Goal: Find specific page/section: Find specific page/section

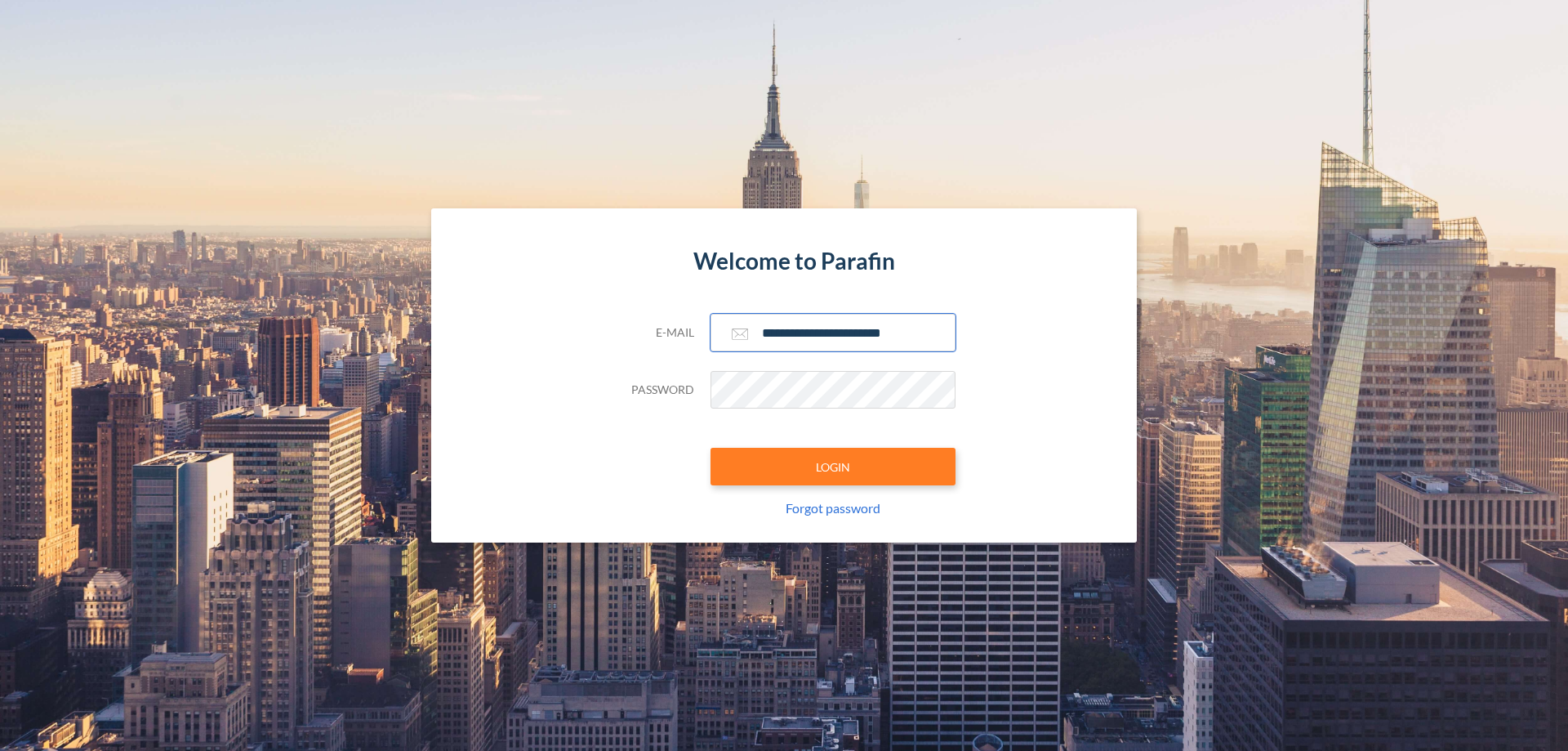
type input "**********"
click at [833, 467] on button "LOGIN" at bounding box center [833, 467] width 245 height 38
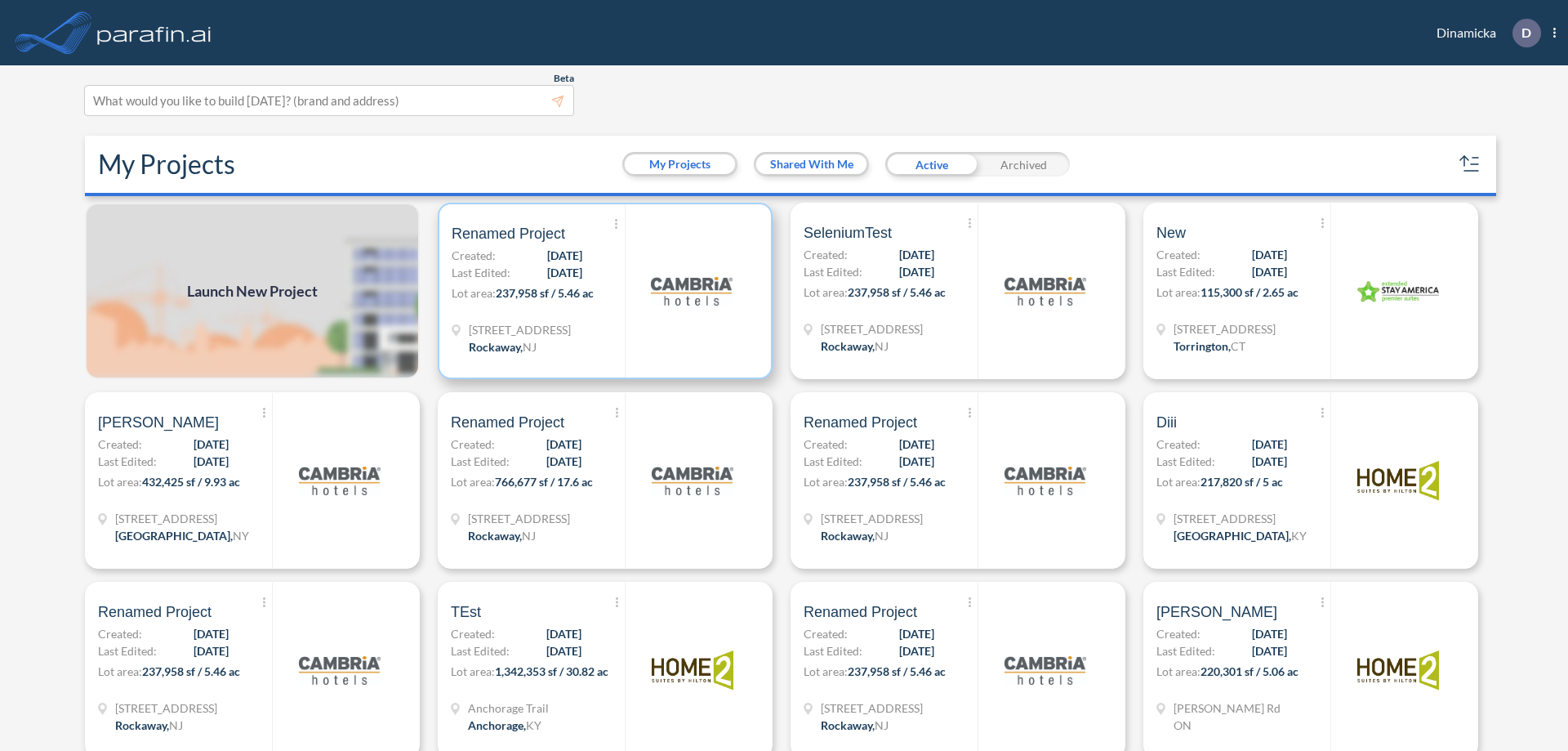
scroll to position [4, 0]
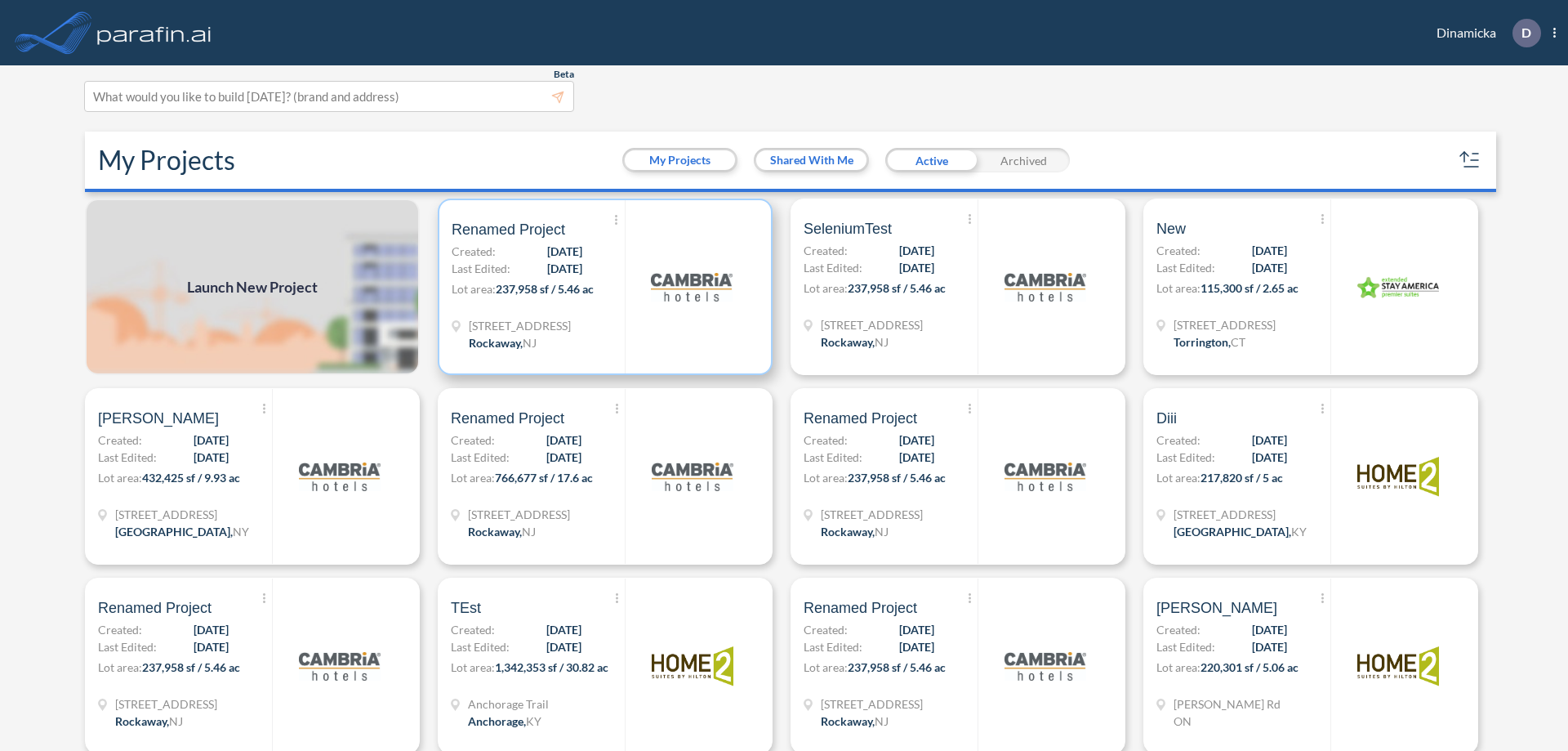
click at [602, 287] on p "Lot area: 237,958 sf / 5.46 ac" at bounding box center [537, 292] width 173 height 24
